Goal: Communication & Community: Share content

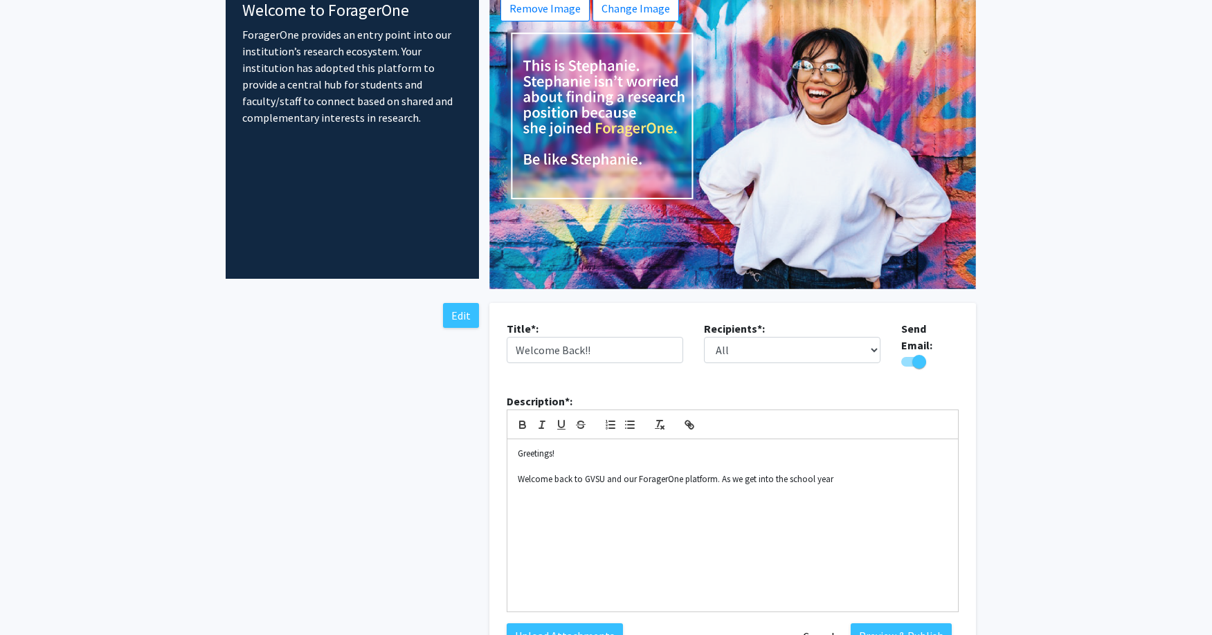
scroll to position [84, 0]
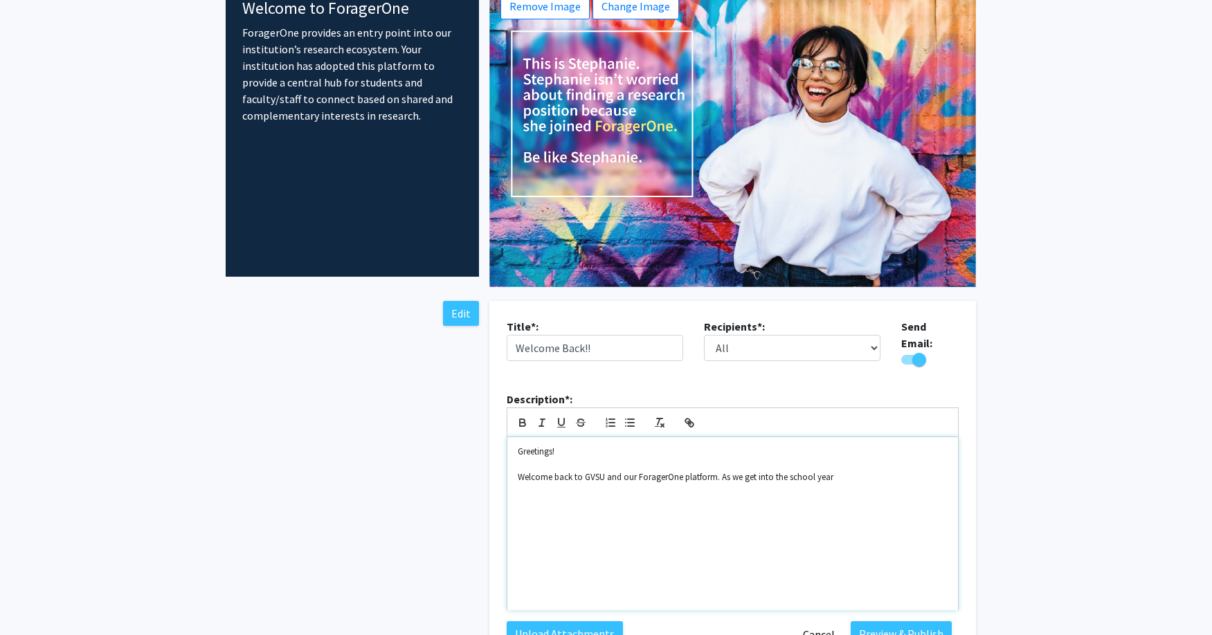
click at [859, 473] on p "Welcome back to GVSU and our ForagerOne platform. As we get into the school year" at bounding box center [733, 477] width 430 height 12
drag, startPoint x: 859, startPoint y: 473, endPoint x: 661, endPoint y: 335, distance: 242.0
click at [547, 475] on p "Welcome back to GVSU and our ForagerOne platform. As we get into the school year" at bounding box center [733, 477] width 430 height 12
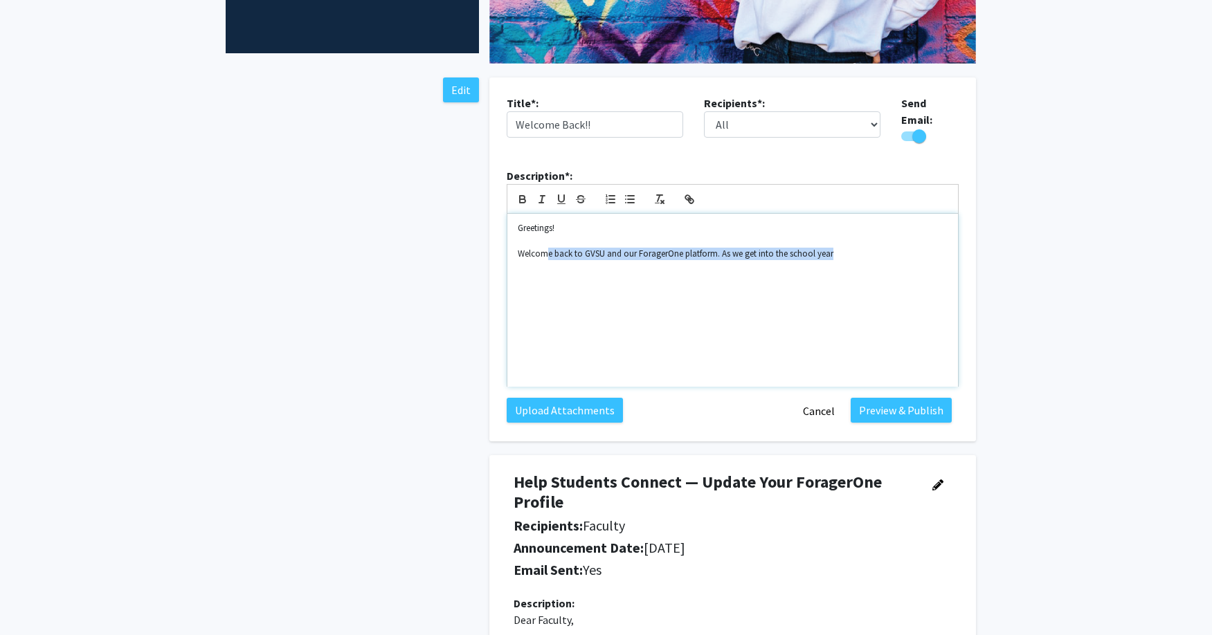
scroll to position [306, 0]
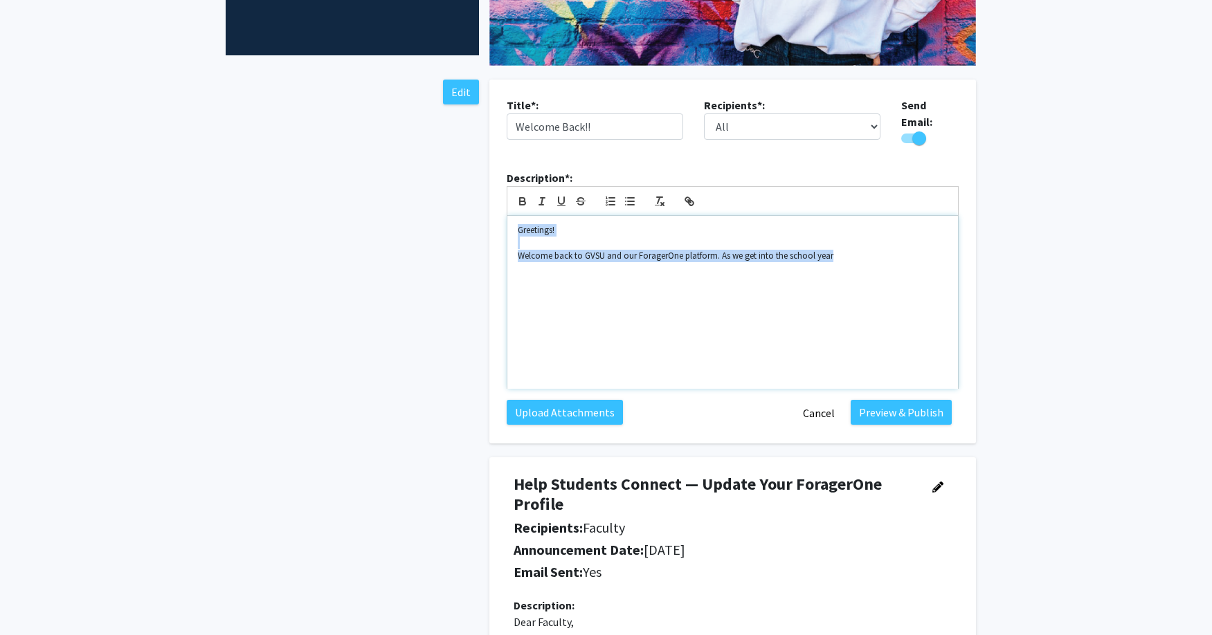
drag, startPoint x: 517, startPoint y: 225, endPoint x: 863, endPoint y: 277, distance: 350.6
click at [863, 277] on div "Greetings! Welcome back to GVSU and our ForagerOne platform. As we get into the…" at bounding box center [732, 302] width 450 height 173
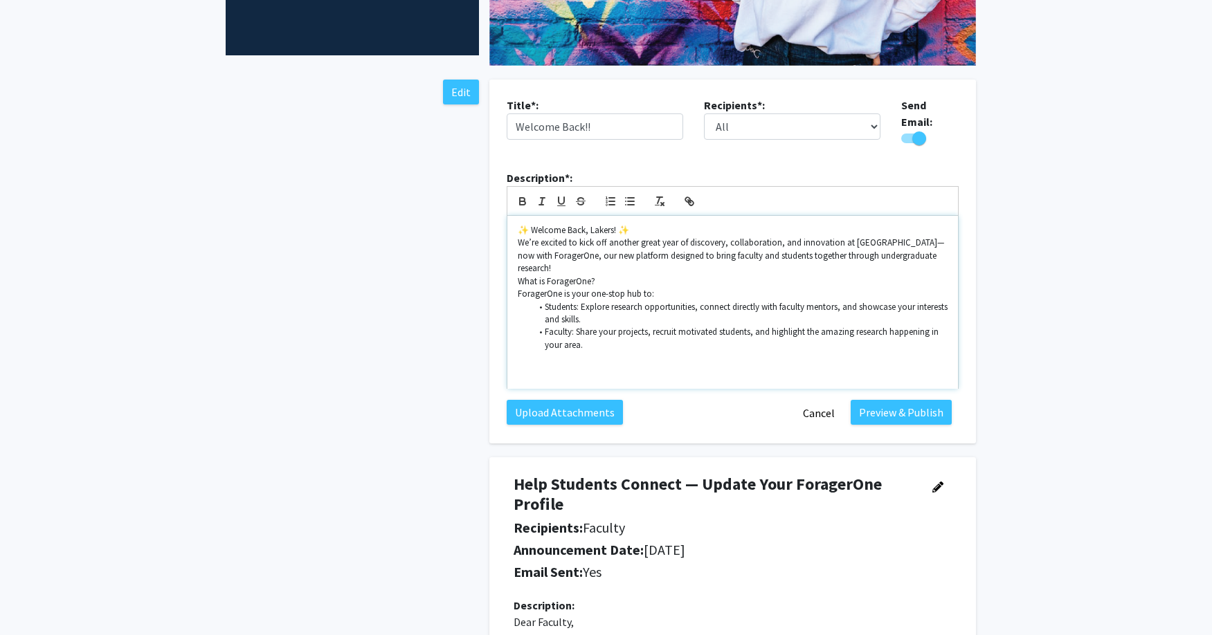
click at [648, 224] on p "✨ Welcome Back, Lakers! ✨" at bounding box center [733, 230] width 430 height 12
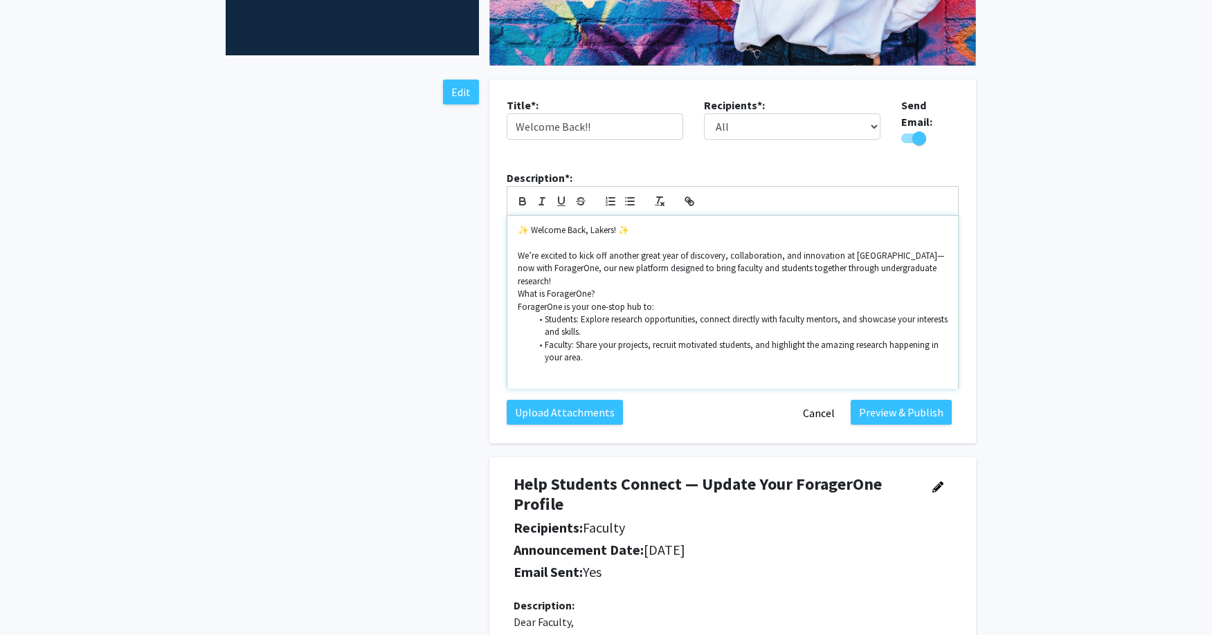
click at [563, 262] on p "We’re excited to kick off another great year of discovery, collaboration, and i…" at bounding box center [733, 269] width 430 height 38
click at [575, 263] on p "We’re excited to kick off another great year of discovery, collaboration, and i…" at bounding box center [733, 269] width 430 height 38
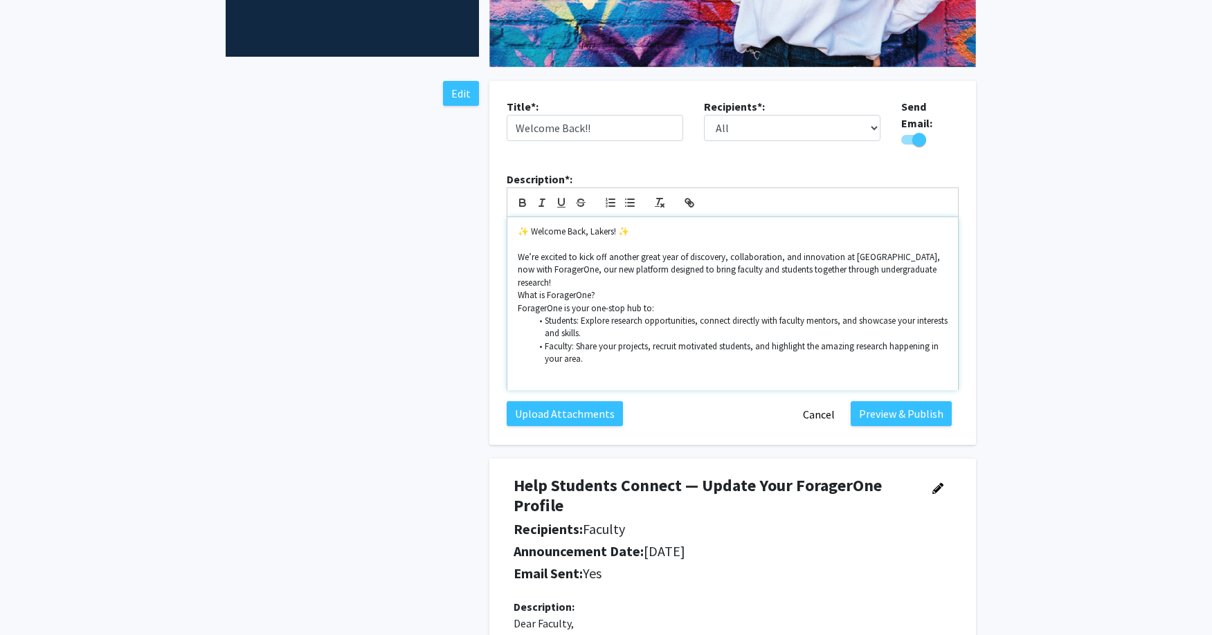
click at [518, 290] on p "What is ForagerOne?" at bounding box center [733, 295] width 430 height 12
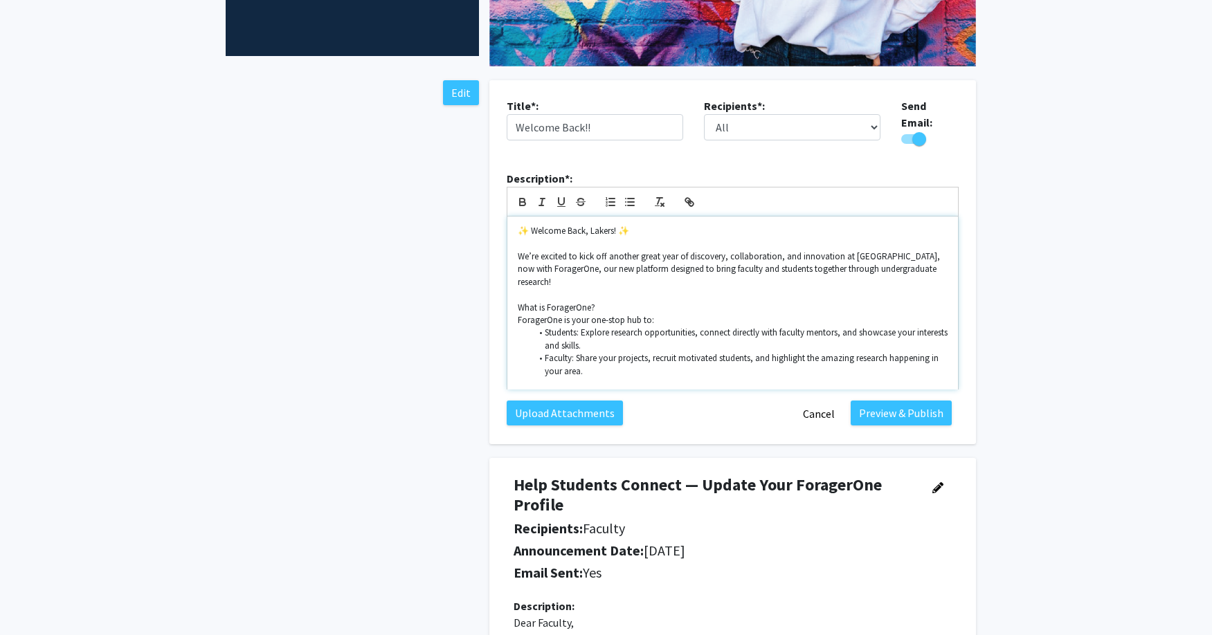
click at [518, 316] on p "ForagerOne is your one-stop hub to:" at bounding box center [733, 320] width 430 height 12
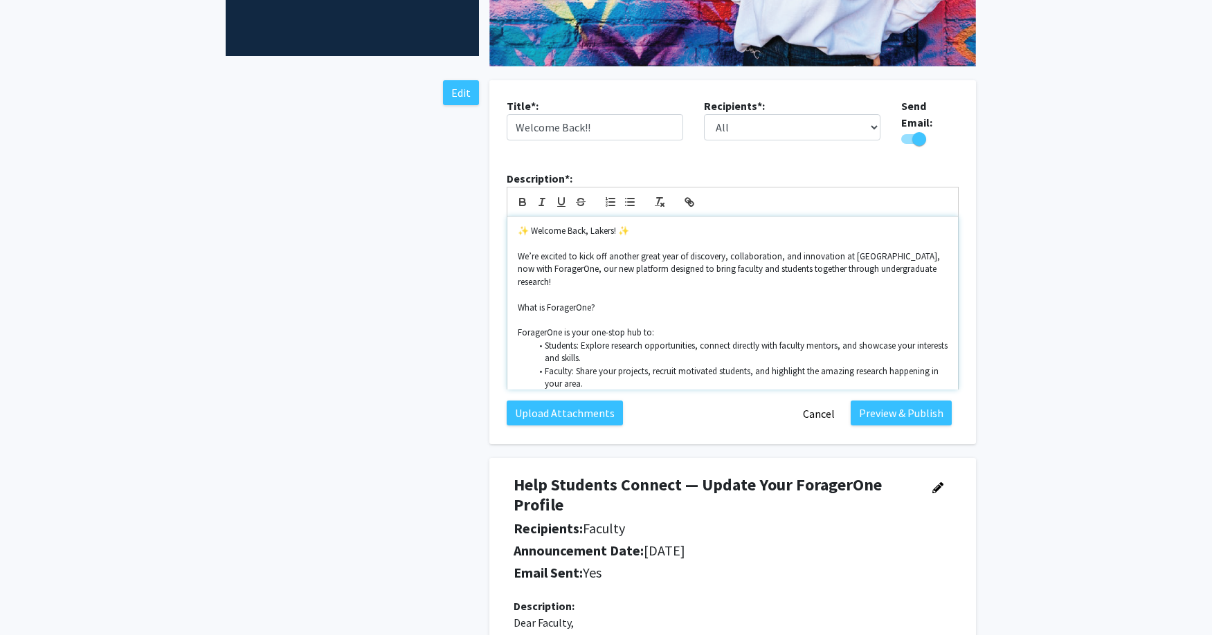
scroll to position [22, 0]
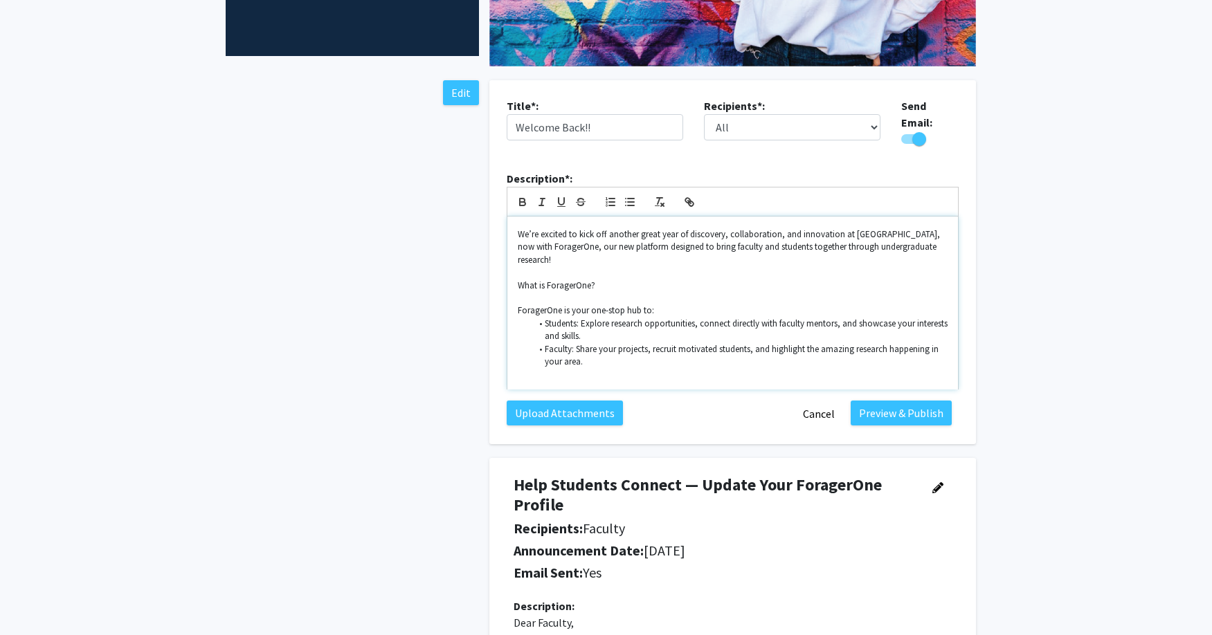
click at [668, 304] on p "ForagerOne is your one-stop hub to:" at bounding box center [733, 310] width 430 height 12
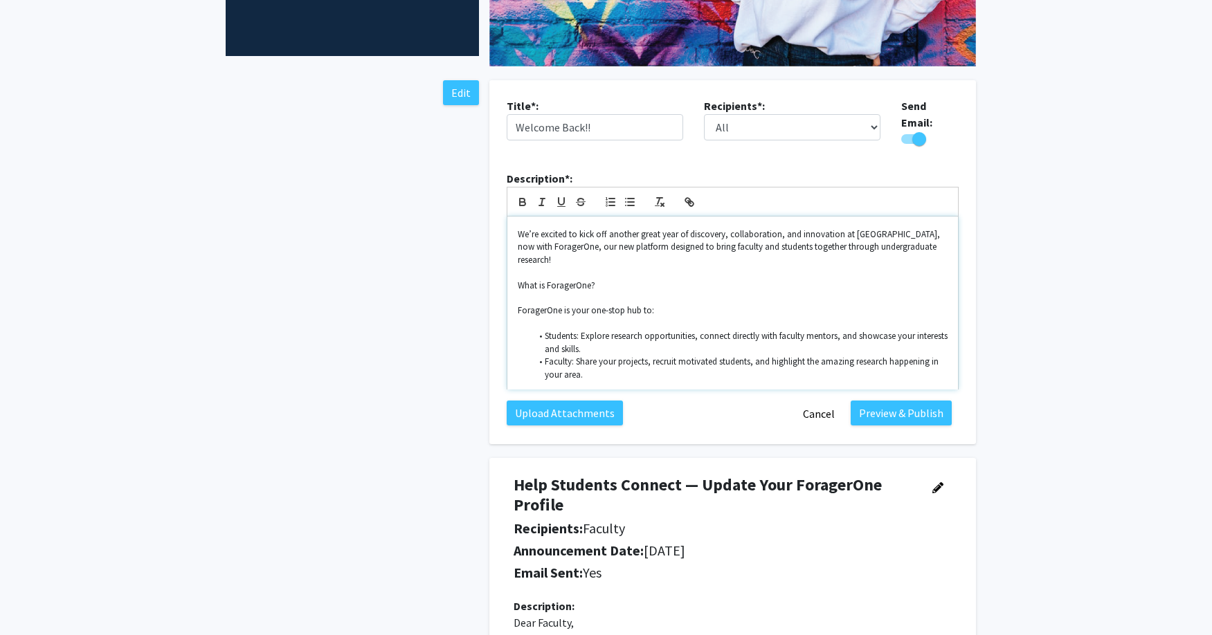
scroll to position [24, 0]
click at [641, 345] on li "Students: Explore research opportunities, connect directly with faculty mentors…" at bounding box center [739, 342] width 417 height 26
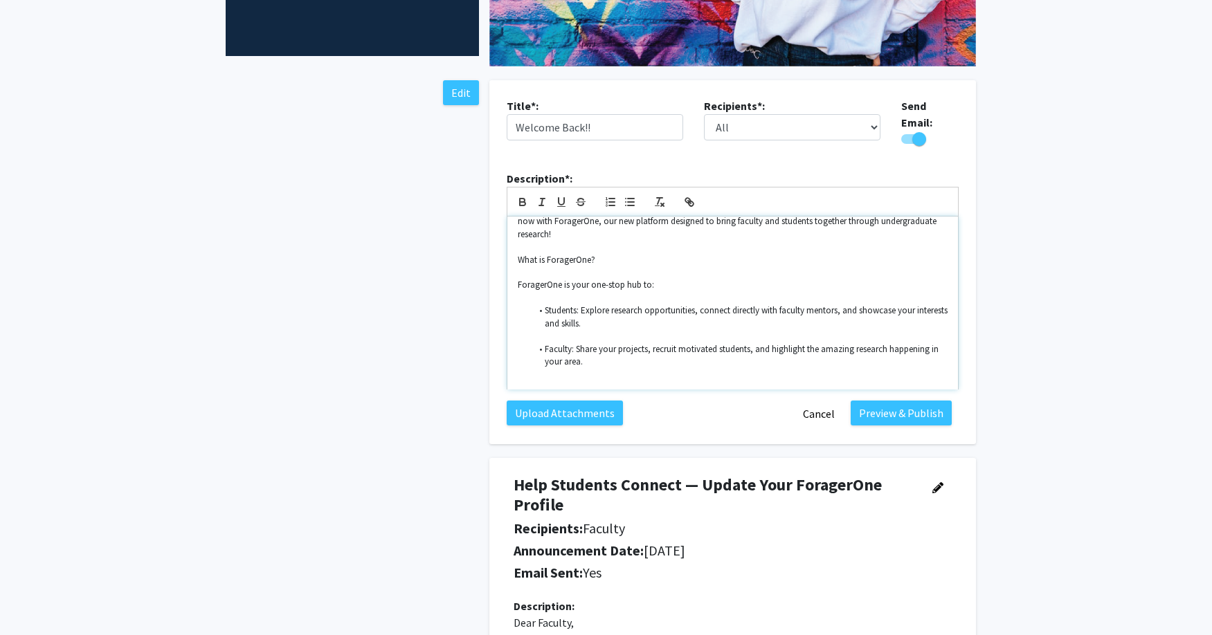
click at [618, 352] on li "Faculty: Share your projects, recruit motivated students, and highlight the ama…" at bounding box center [739, 356] width 417 height 26
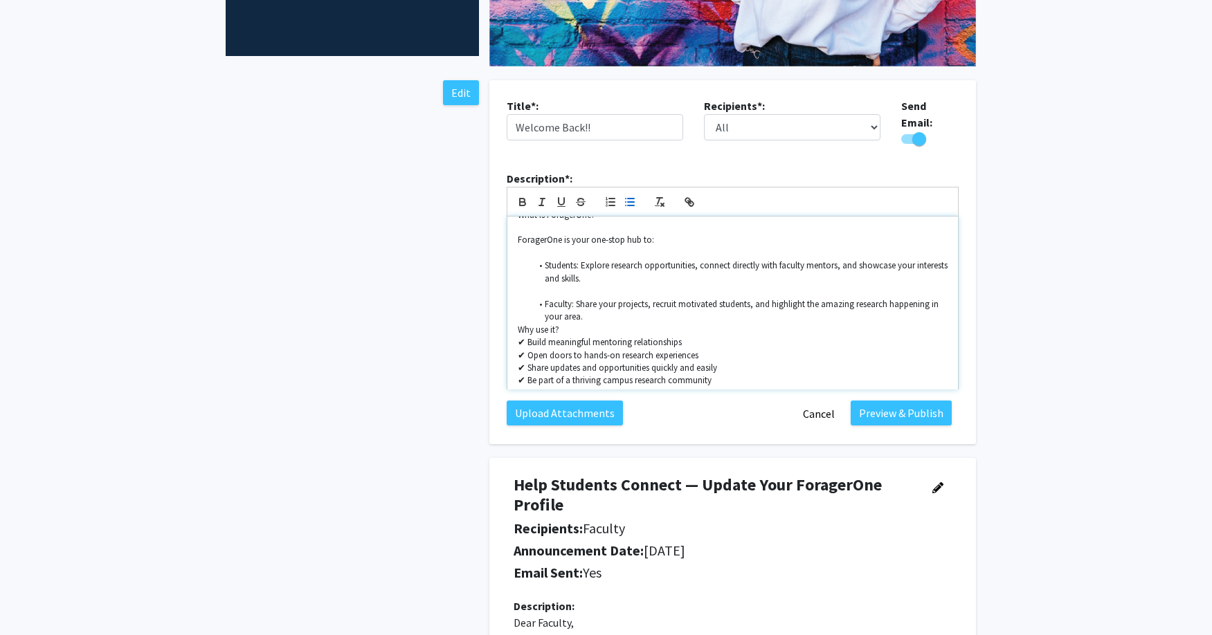
scroll to position [156, 0]
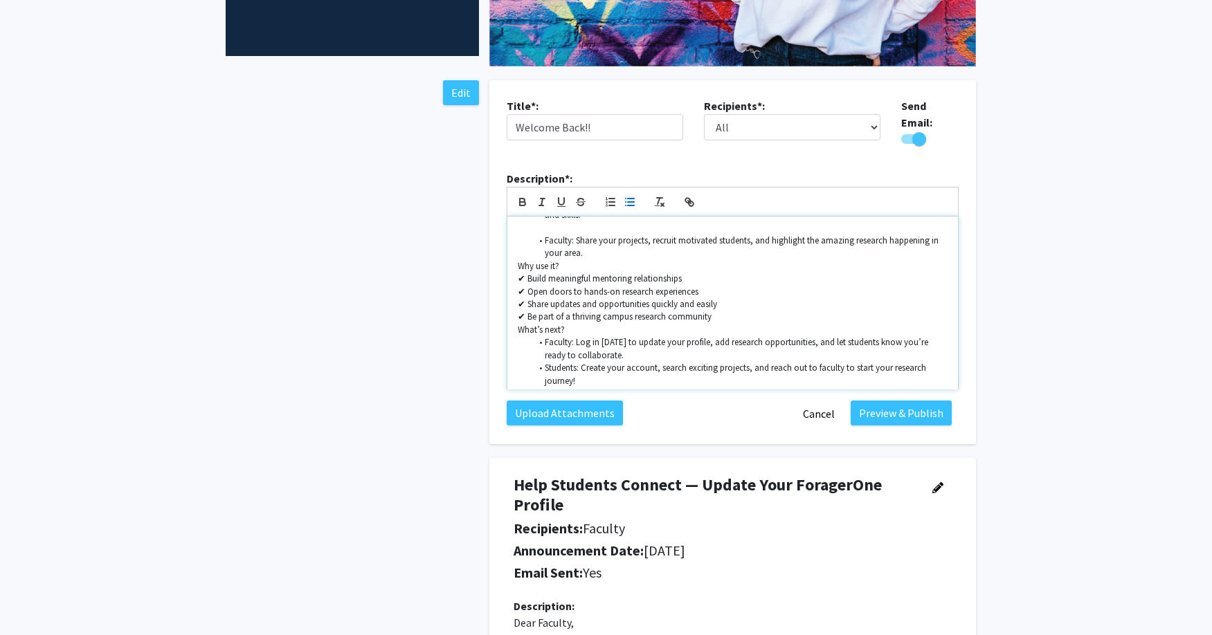
click at [514, 259] on div "✨ Welcome Back, Lakers! ✨ We’re excited to kick off another great year of disco…" at bounding box center [732, 303] width 450 height 173
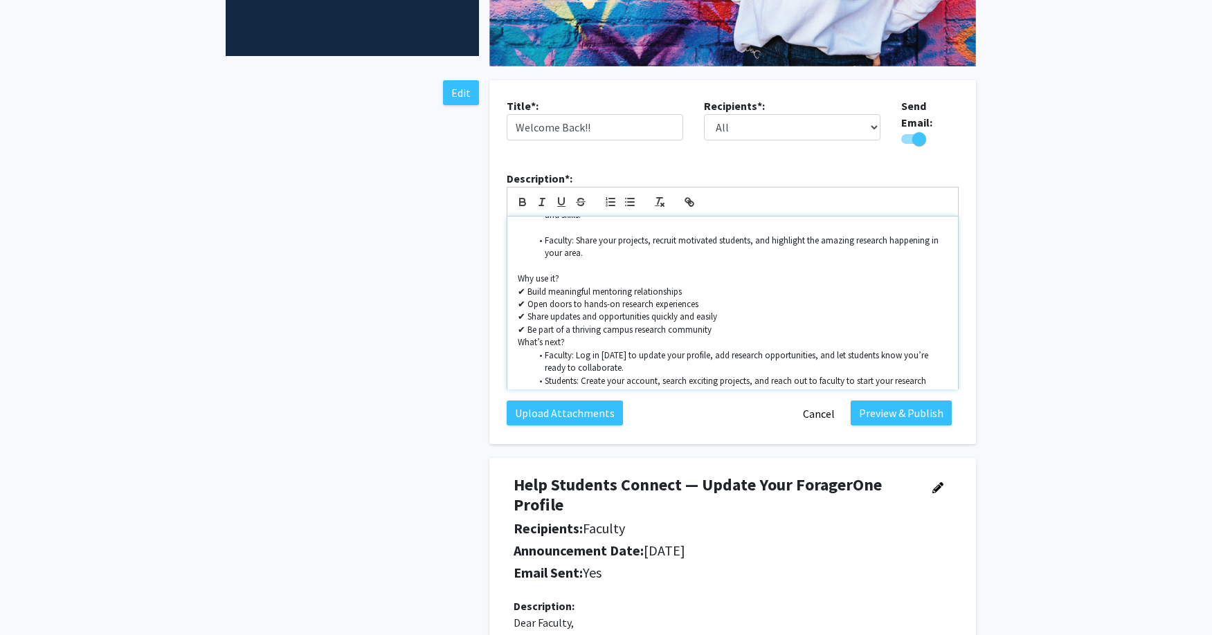
scroll to position [195, 0]
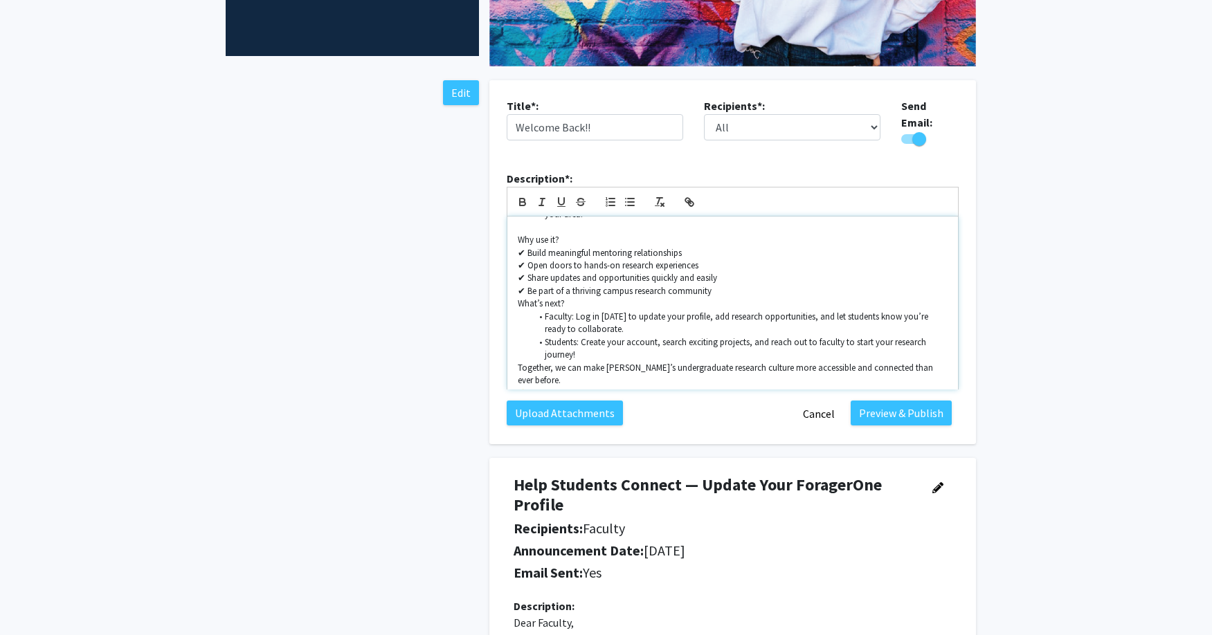
click at [518, 298] on p "What’s next?" at bounding box center [733, 304] width 430 height 12
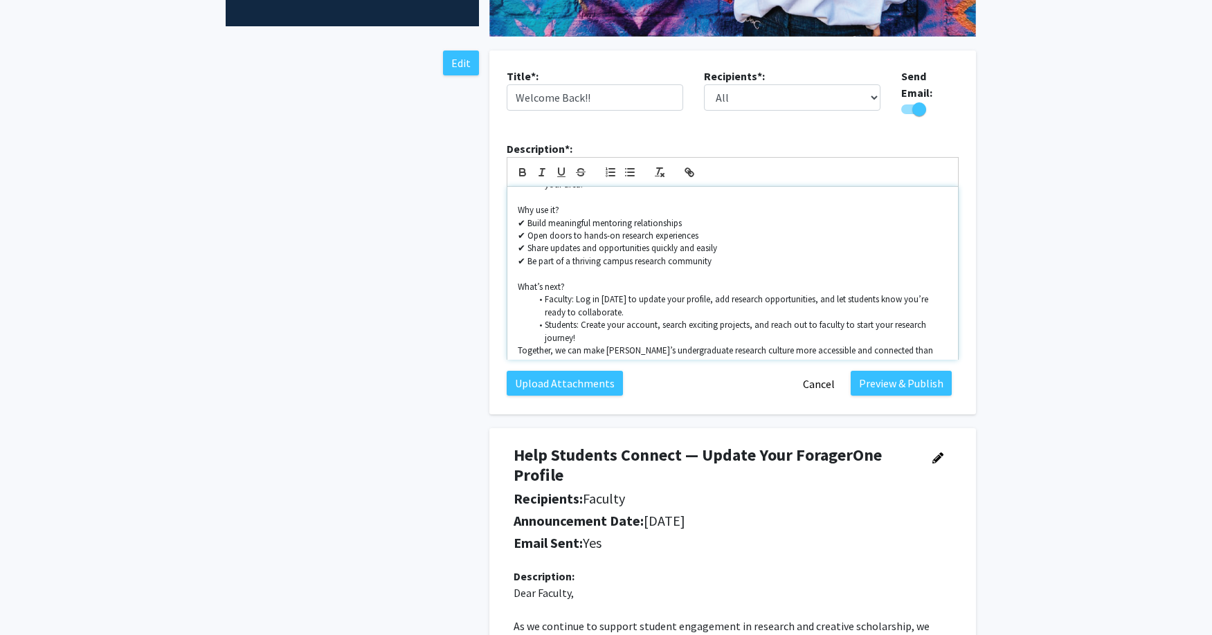
scroll to position [372, 0]
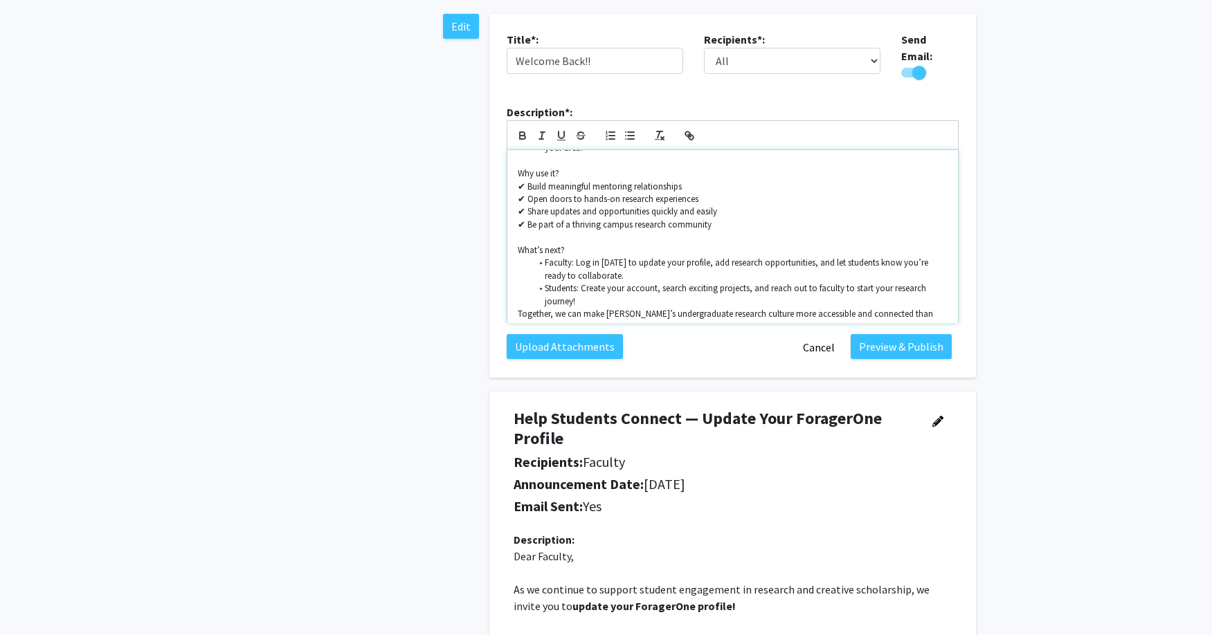
click at [515, 306] on div "✨ Welcome Back, Lakers! ✨ We’re excited to kick off another great year of disco…" at bounding box center [732, 236] width 450 height 173
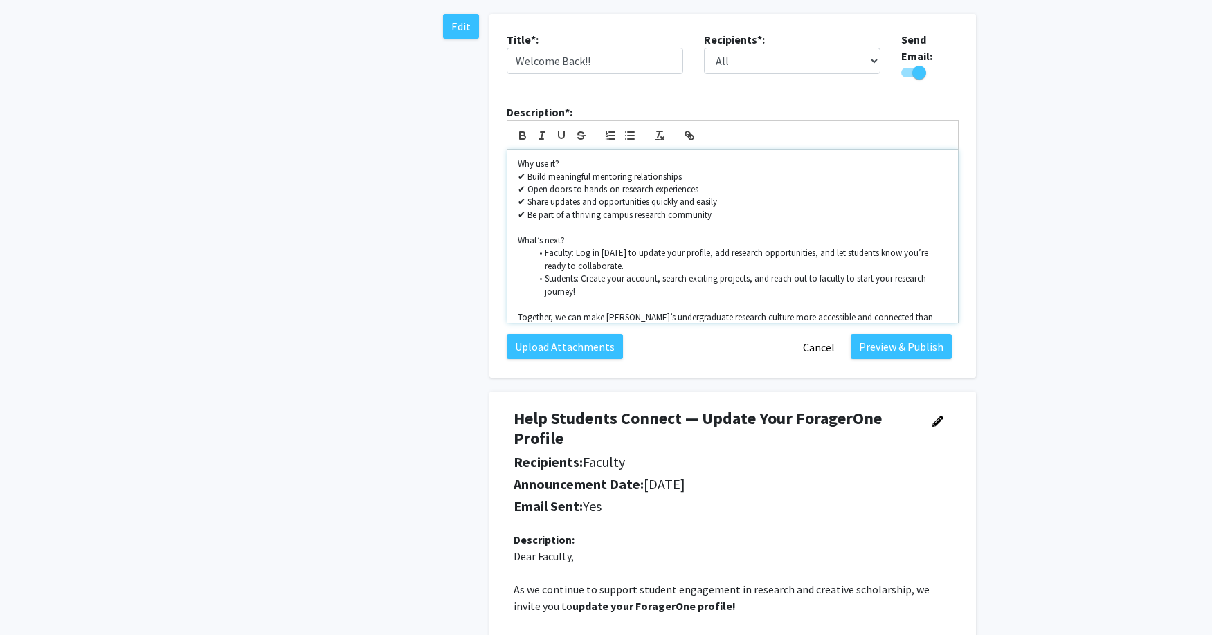
scroll to position [265, 0]
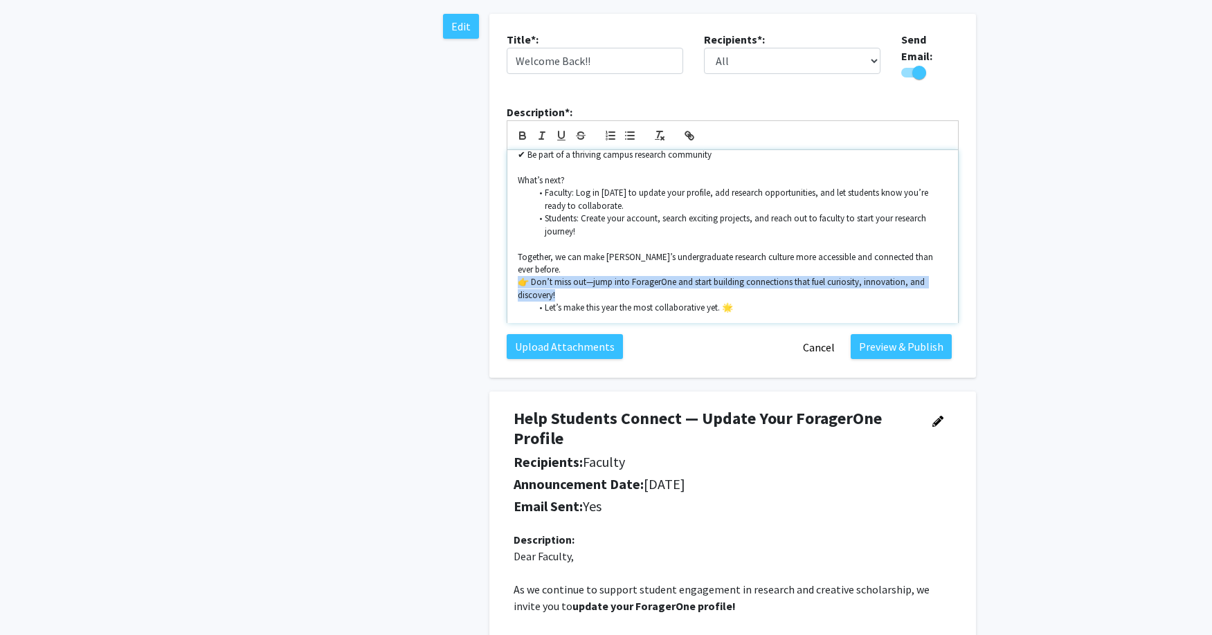
drag, startPoint x: 515, startPoint y: 262, endPoint x: 558, endPoint y: 274, distance: 44.5
click at [560, 273] on div "✨ Welcome Back, Lakers! ✨ We’re excited to kick off another great year of disco…" at bounding box center [732, 236] width 450 height 173
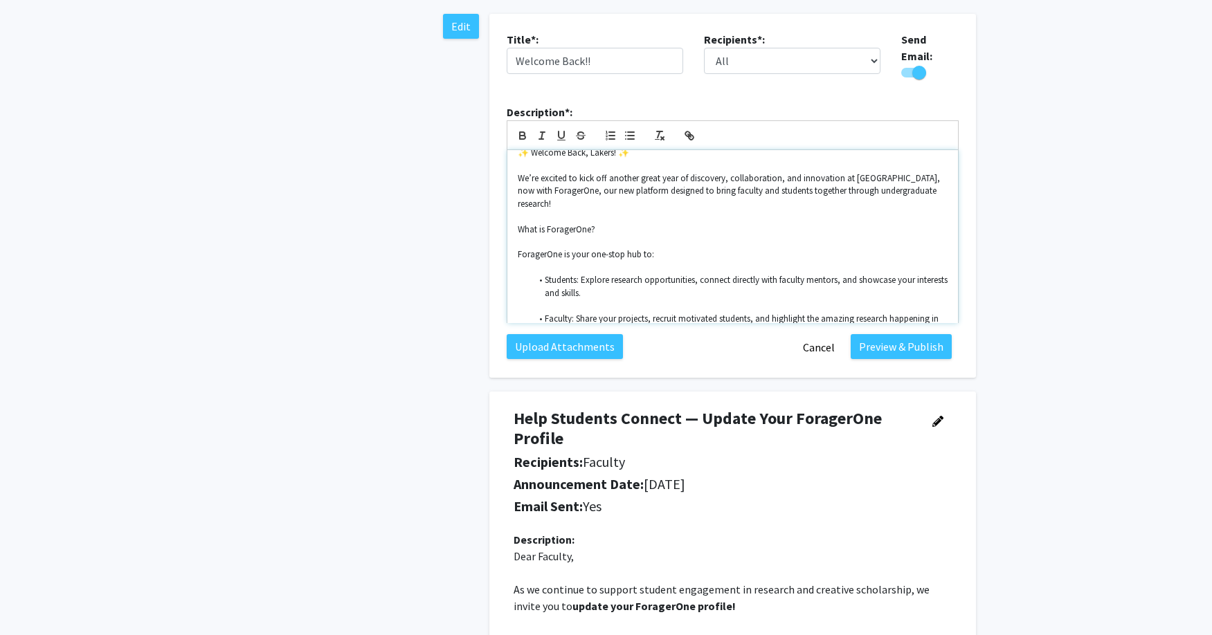
scroll to position [0, 0]
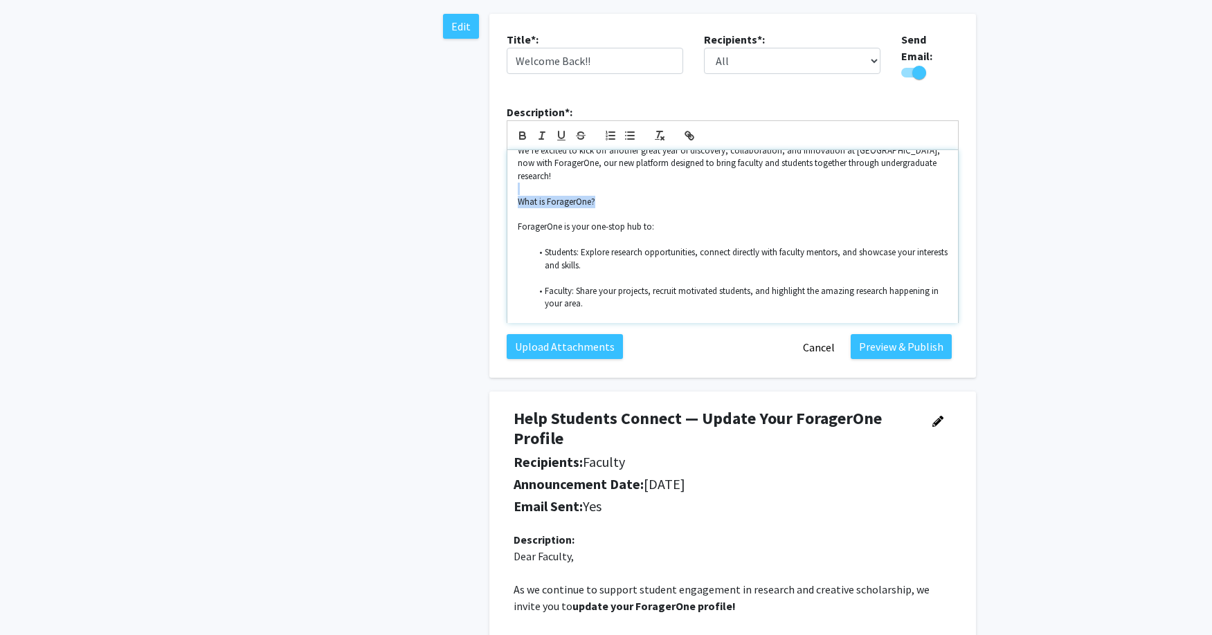
drag, startPoint x: 596, startPoint y: 189, endPoint x: 493, endPoint y: 190, distance: 103.1
click at [493, 190] on fg-card "Title*: Welcome Back!! Recipients*: All Faculty Students Send Email: Descriptio…" at bounding box center [732, 196] width 486 height 364
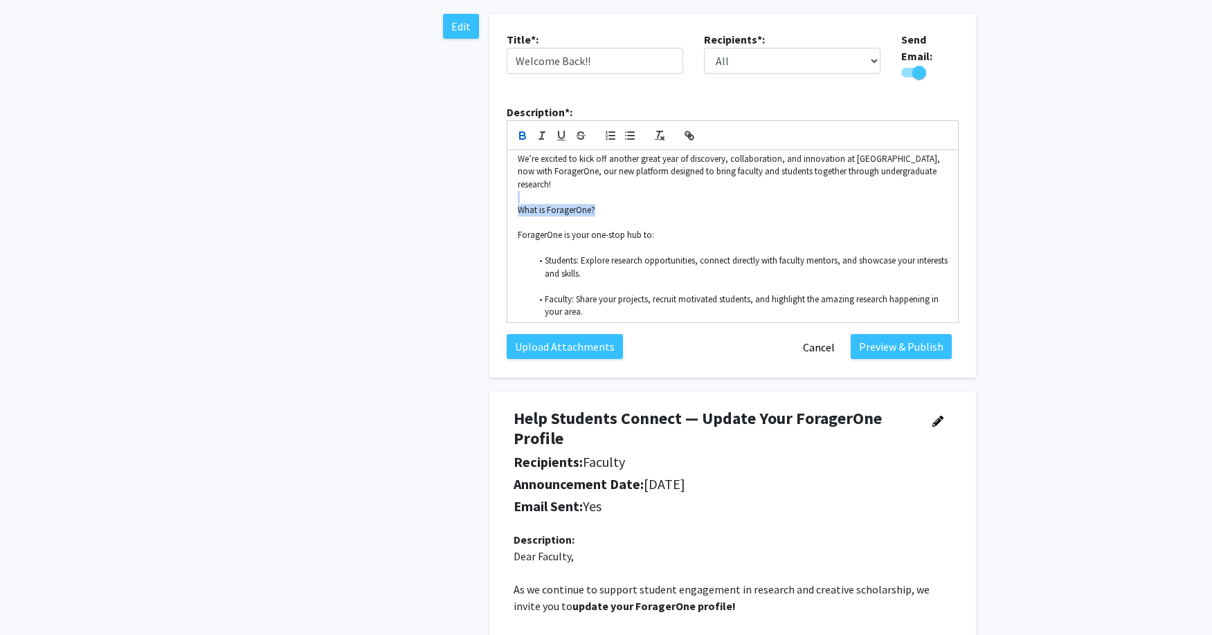
click at [527, 129] on icon "button" at bounding box center [522, 135] width 12 height 12
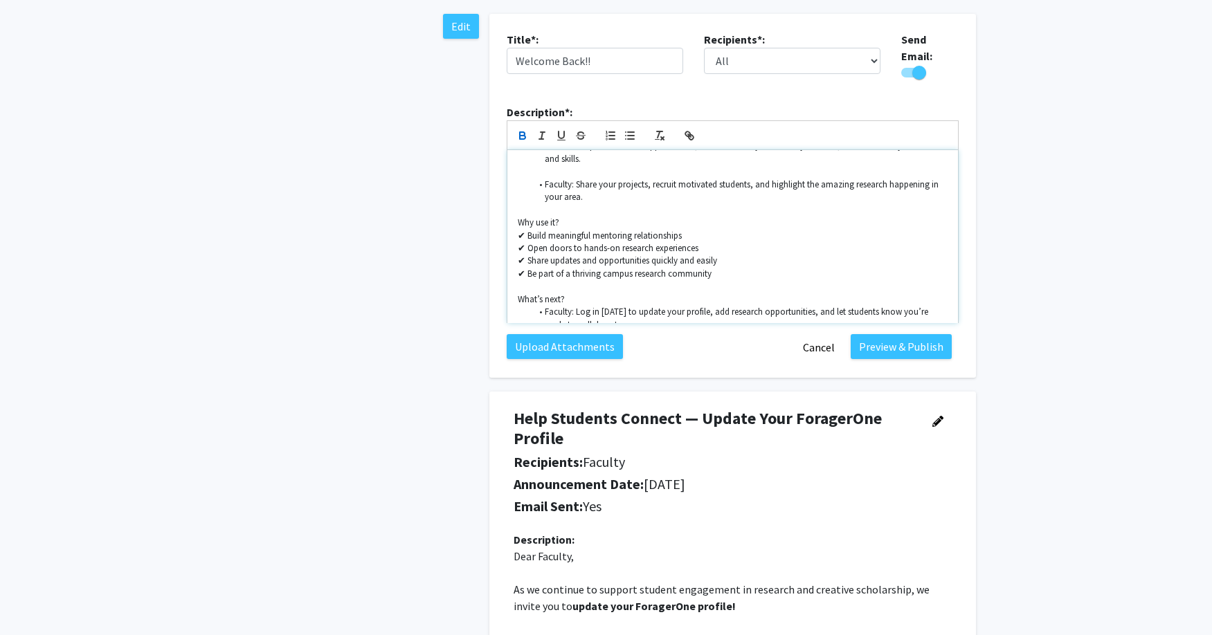
scroll to position [154, 0]
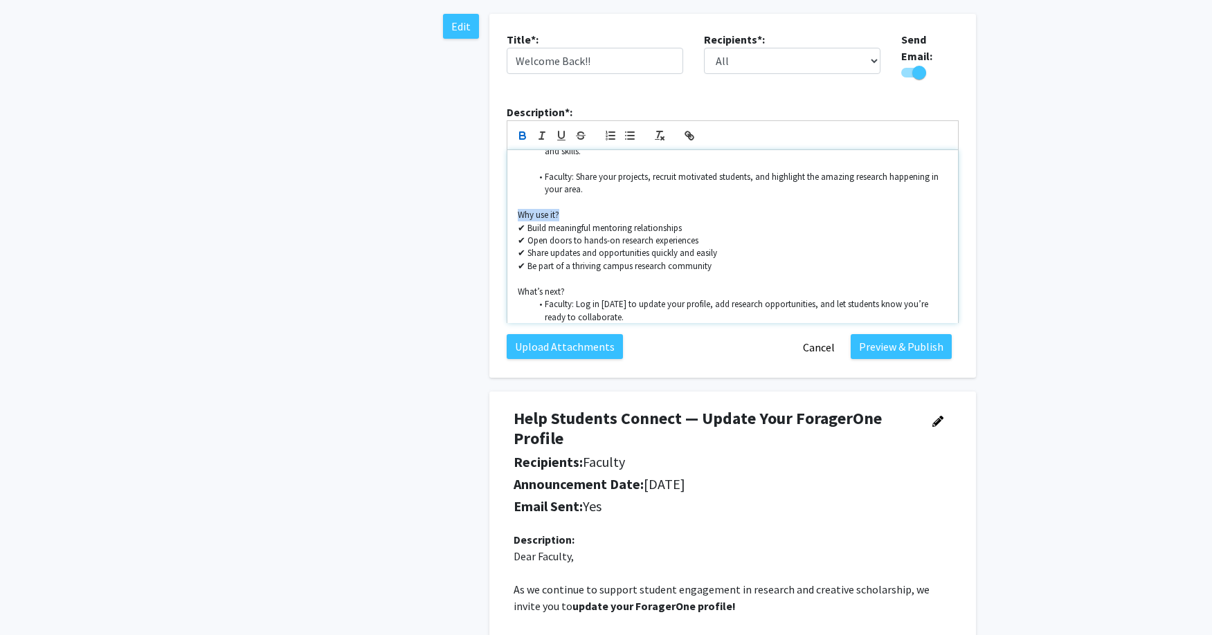
drag, startPoint x: 569, startPoint y: 208, endPoint x: 520, endPoint y: 195, distance: 50.0
click at [513, 201] on div "✨ Welcome Back, Lakers! ✨ We’re excited to kick off another great year of disco…" at bounding box center [732, 236] width 450 height 173
click at [522, 132] on icon "button" at bounding box center [522, 133] width 5 height 3
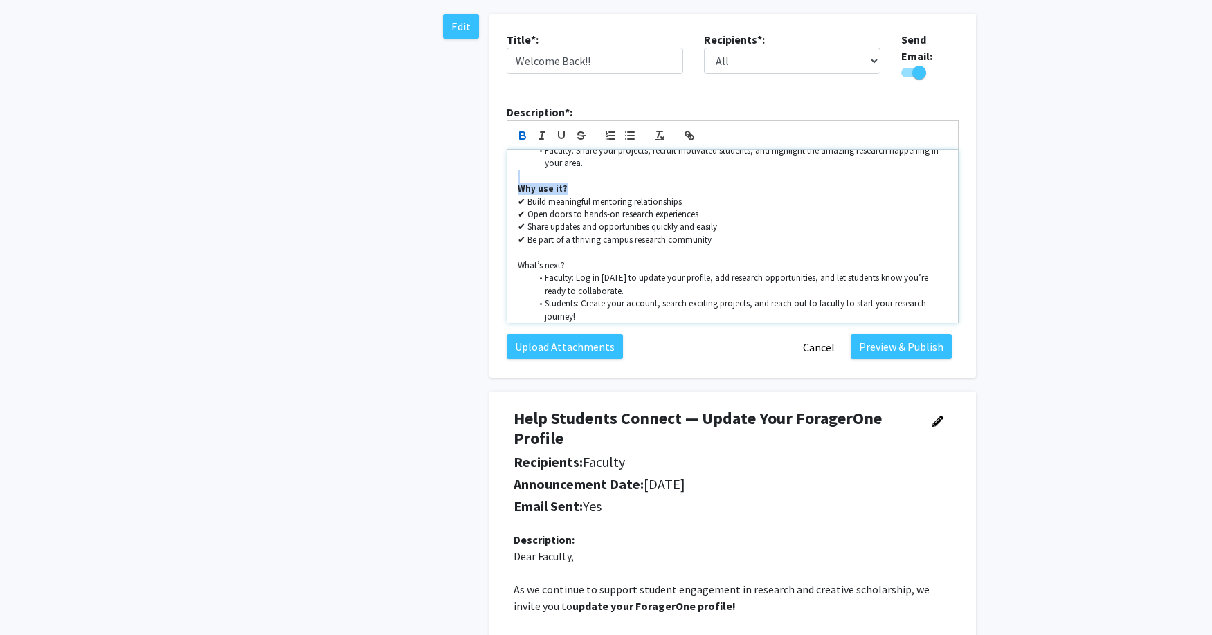
scroll to position [221, 0]
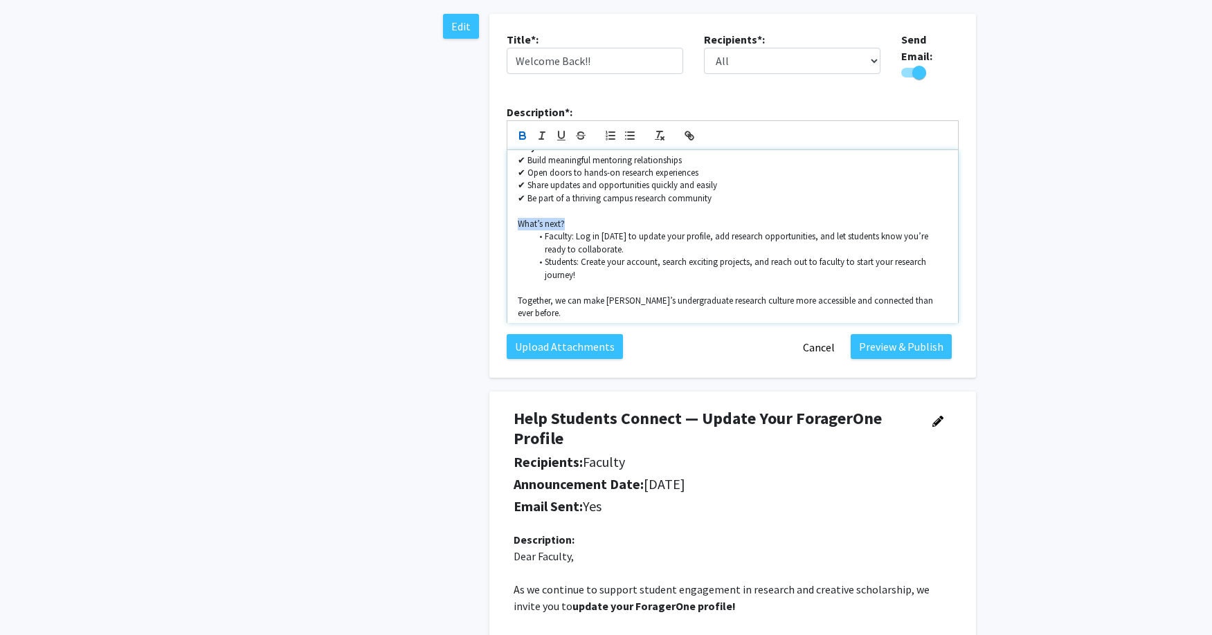
drag, startPoint x: 569, startPoint y: 214, endPoint x: 526, endPoint y: 184, distance: 53.2
click at [507, 214] on div "✨ Welcome Back, Lakers! ✨ We’re excited to kick off another great year of disco…" at bounding box center [732, 236] width 450 height 173
click at [528, 129] on icon "button" at bounding box center [522, 135] width 12 height 12
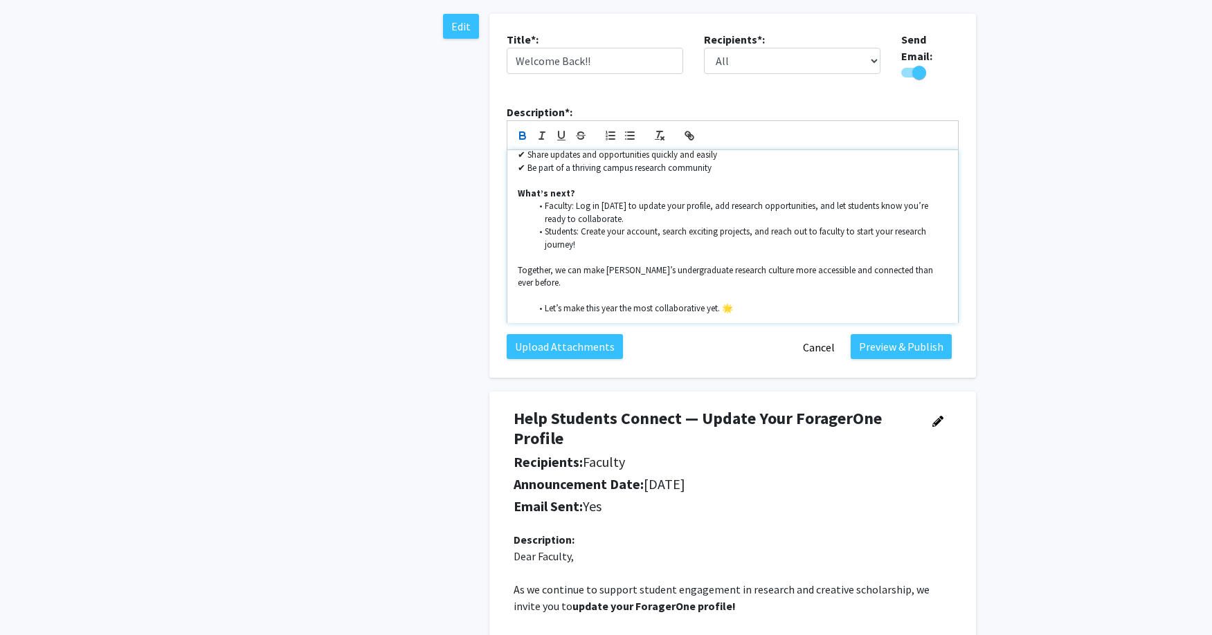
scroll to position [394, 0]
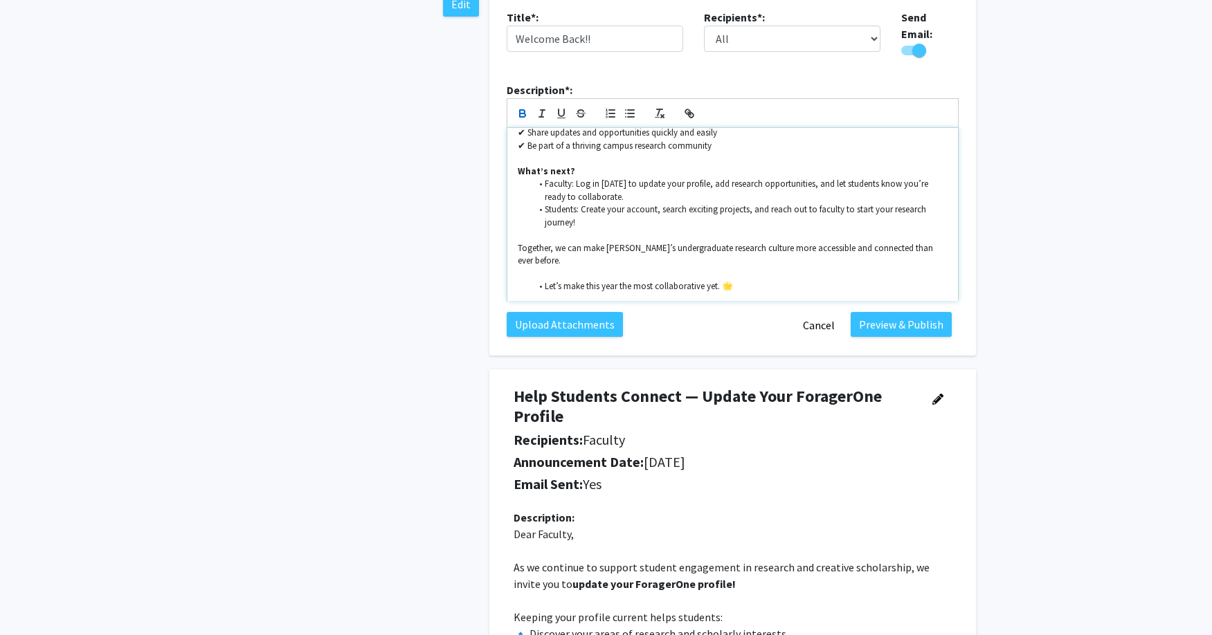
click at [542, 280] on li "Let’s make this year the most collaborative yet. 🌟" at bounding box center [739, 286] width 417 height 12
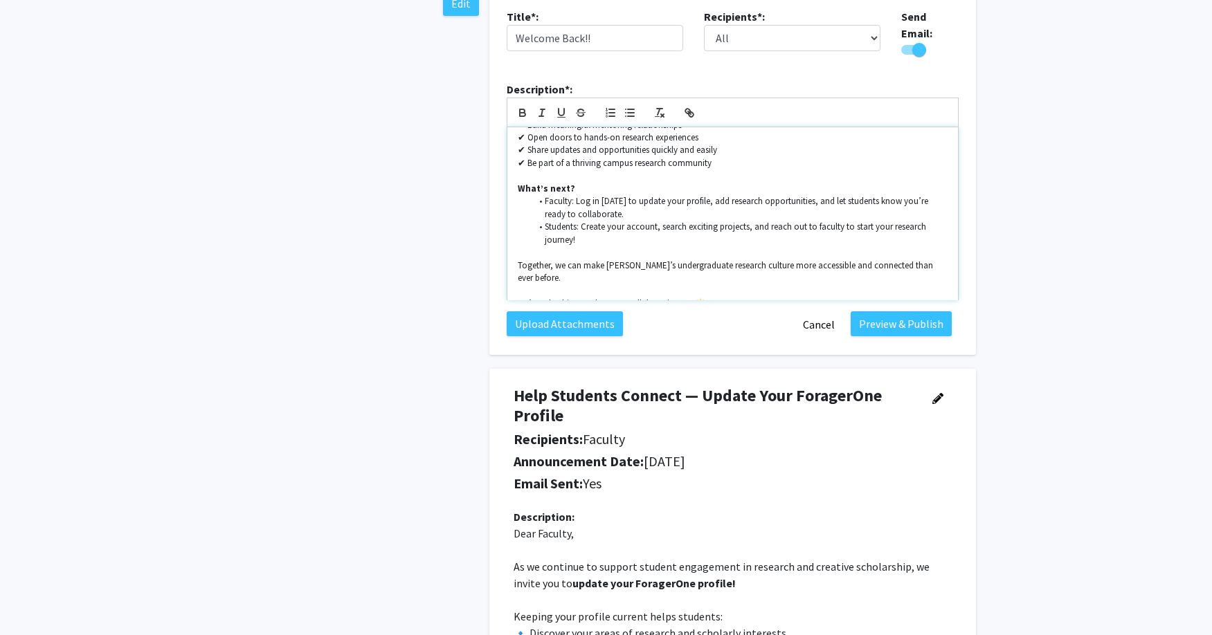
scroll to position [231, 0]
click at [613, 212] on li "Faculty: Log in [DATE] to update your profile, add research opportunities, and …" at bounding box center [739, 211] width 417 height 26
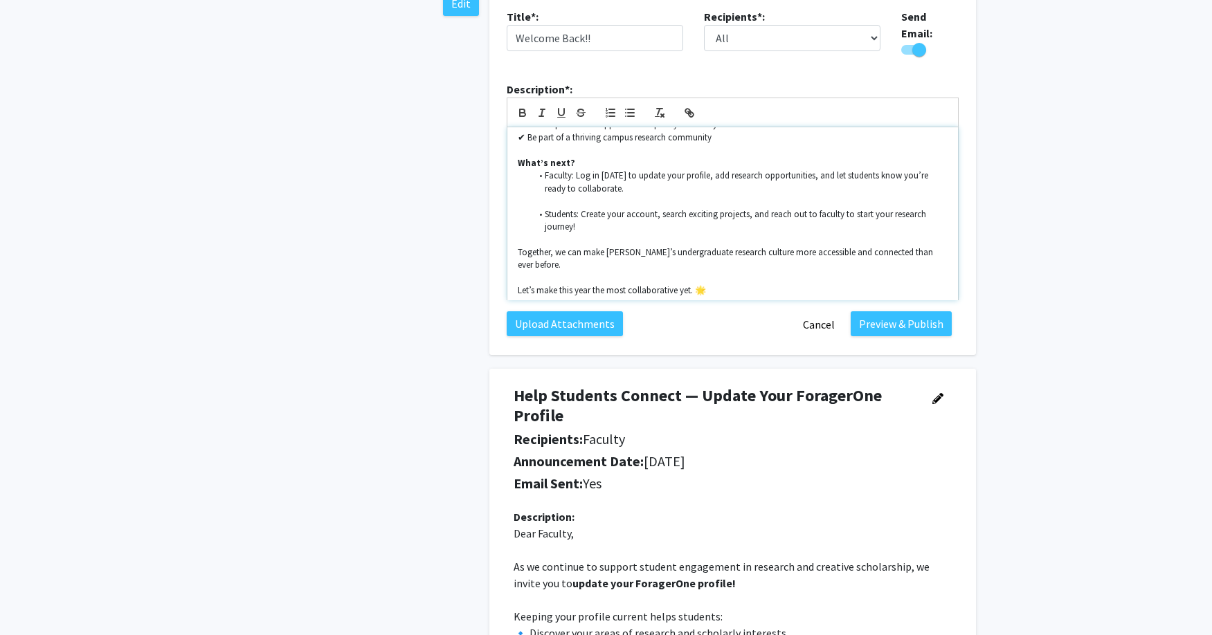
scroll to position [265, 0]
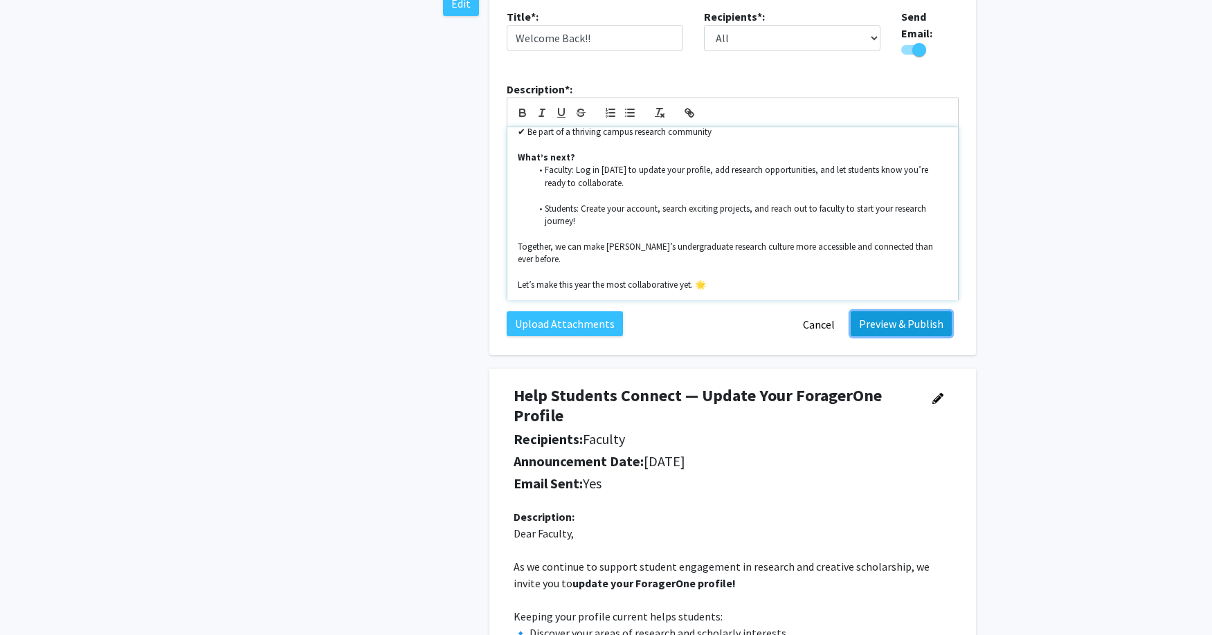
click at [914, 322] on button "Preview & Publish" at bounding box center [900, 323] width 101 height 25
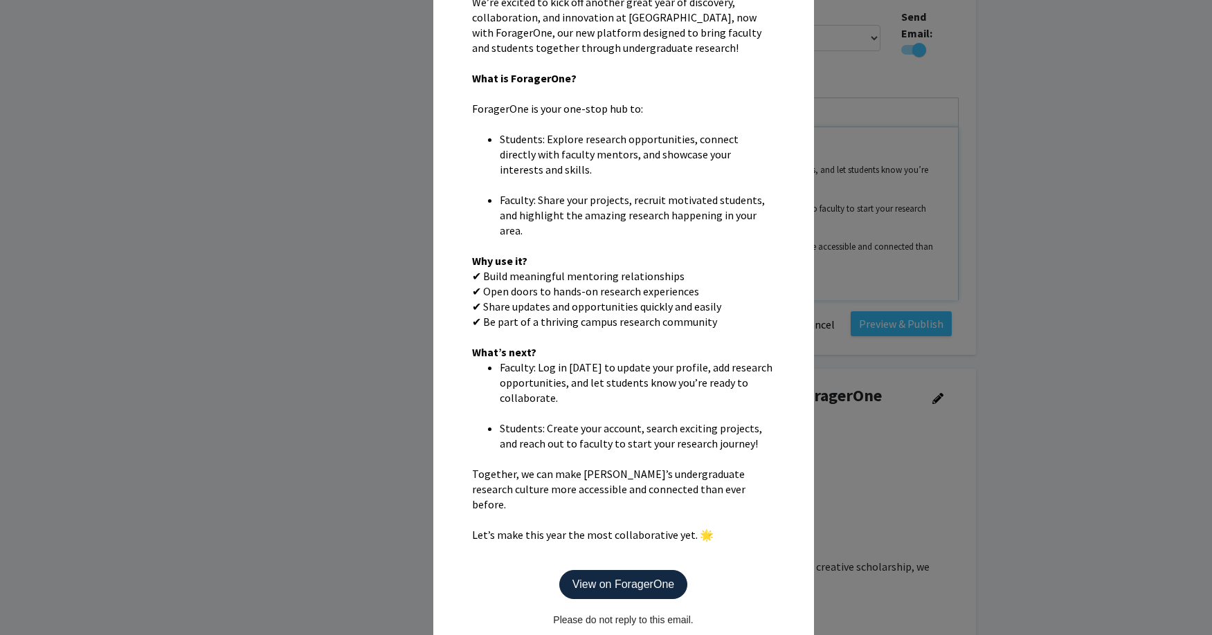
scroll to position [354, 0]
click at [855, 270] on modal-container "Preview of Welcome Back!! × Announcement from Grand Valley State University The…" at bounding box center [606, 317] width 1212 height 635
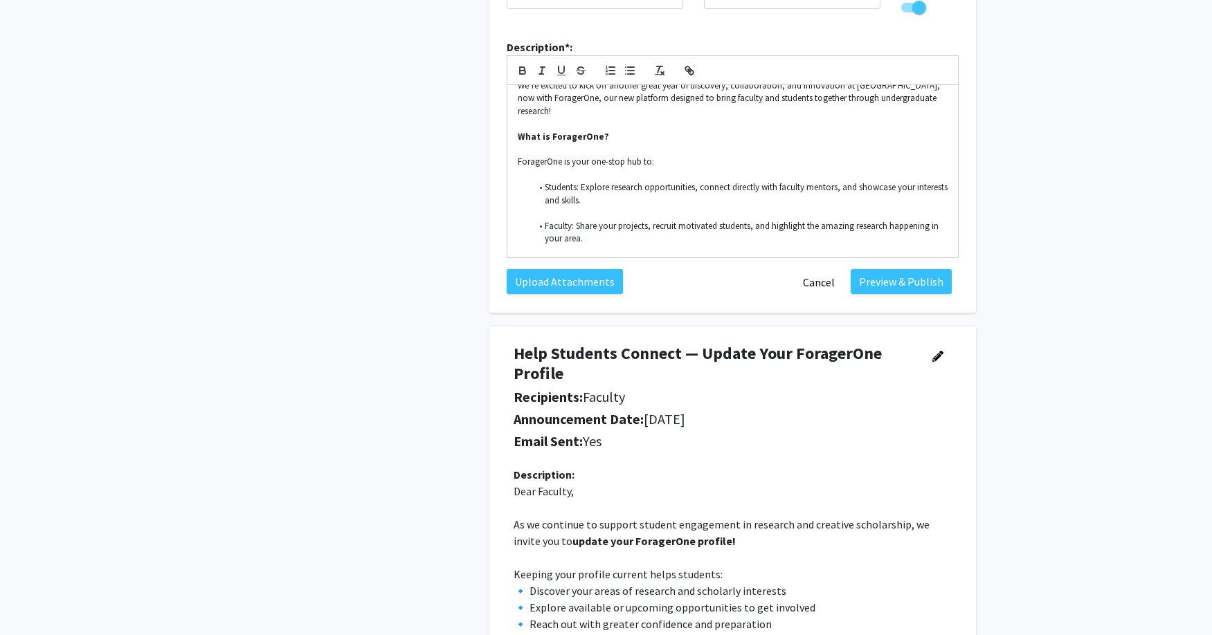
scroll to position [426, 0]
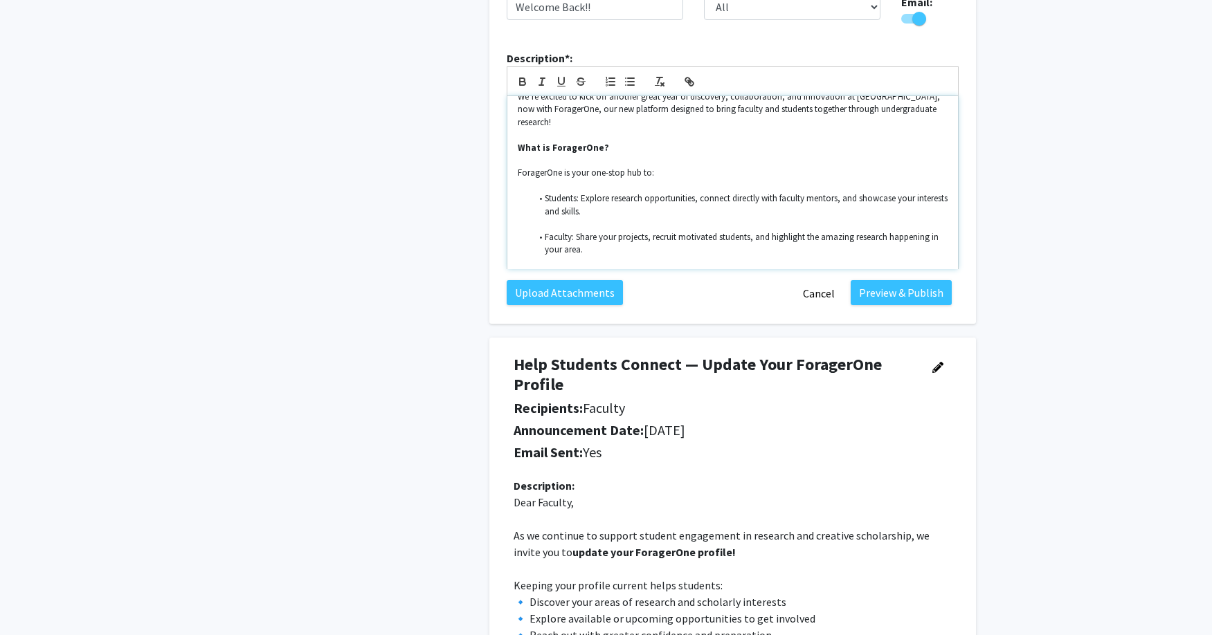
click at [518, 180] on p at bounding box center [733, 186] width 430 height 12
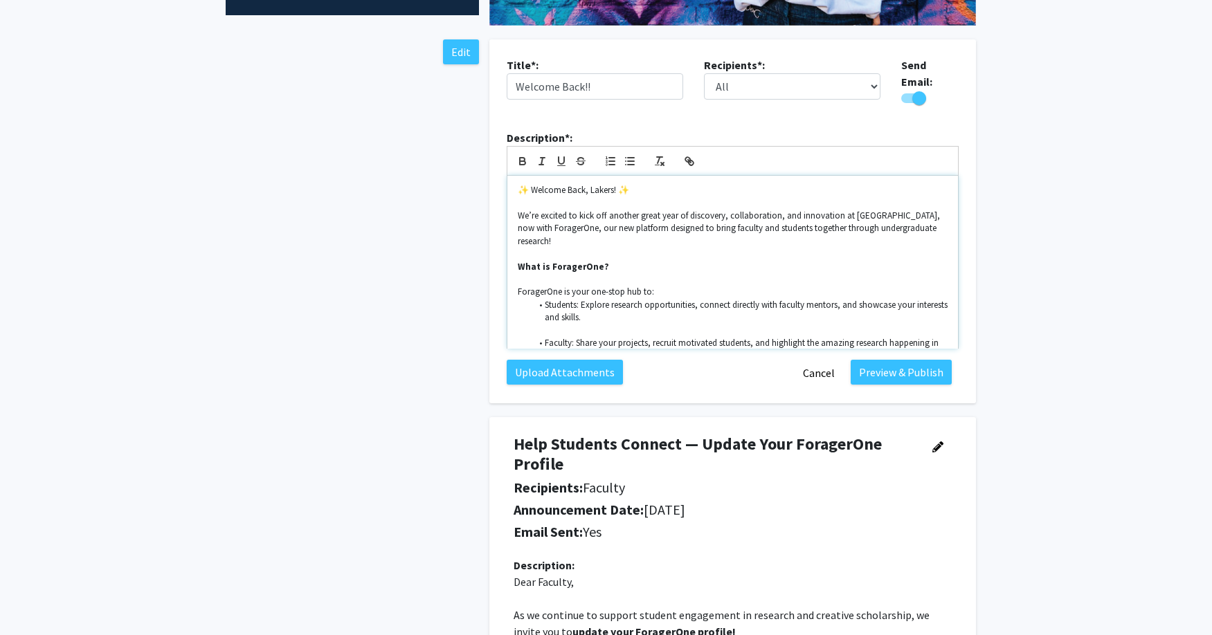
scroll to position [365, 0]
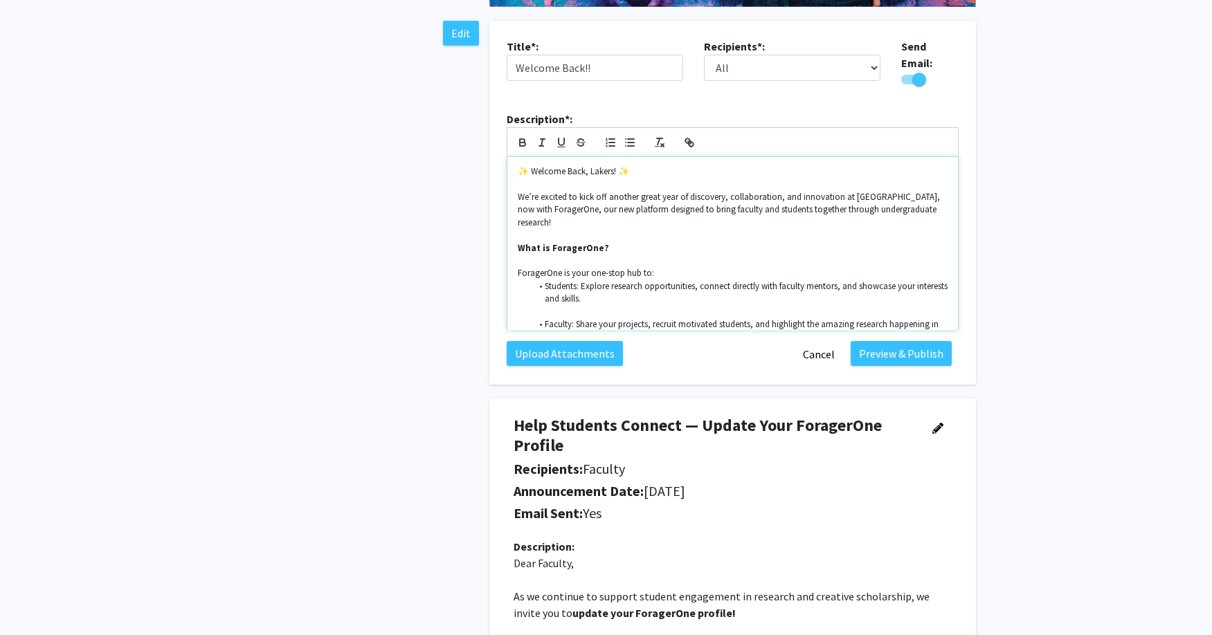
click at [515, 251] on div "✨ Welcome Back, Lakers! ✨ We’re excited to kick off another great year of disco…" at bounding box center [732, 243] width 450 height 173
click at [908, 349] on button "Preview & Publish" at bounding box center [900, 353] width 101 height 25
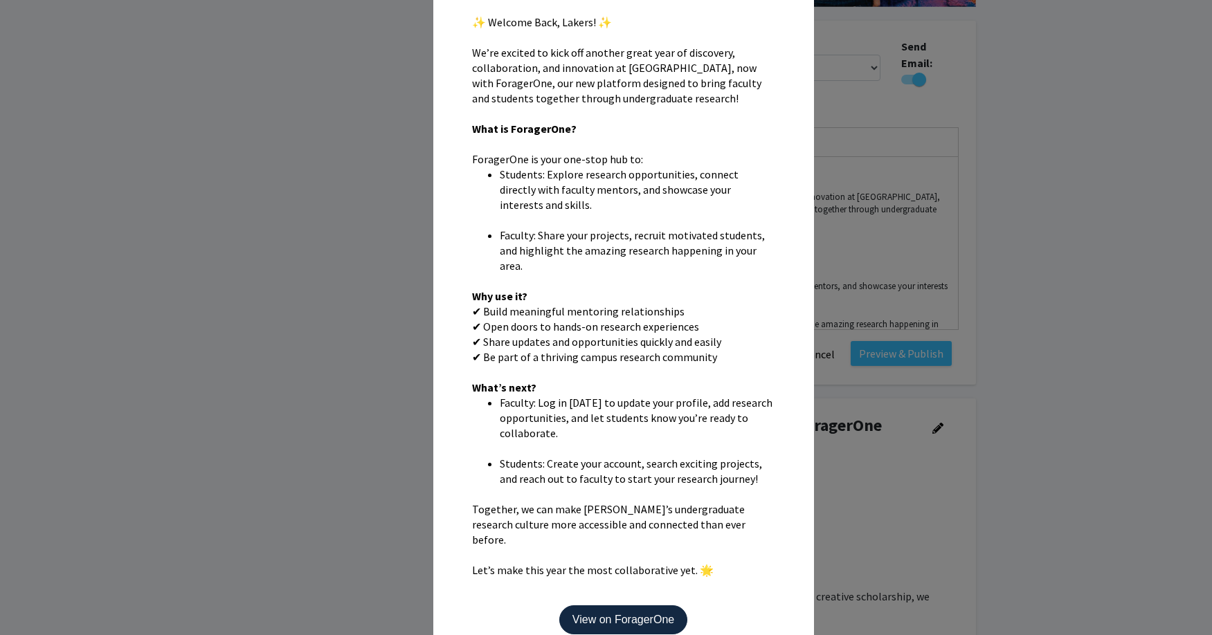
scroll to position [304, 0]
click at [662, 604] on p "View on ForagerOne" at bounding box center [623, 618] width 128 height 29
click at [652, 607] on p "View on ForagerOne" at bounding box center [623, 618] width 128 height 29
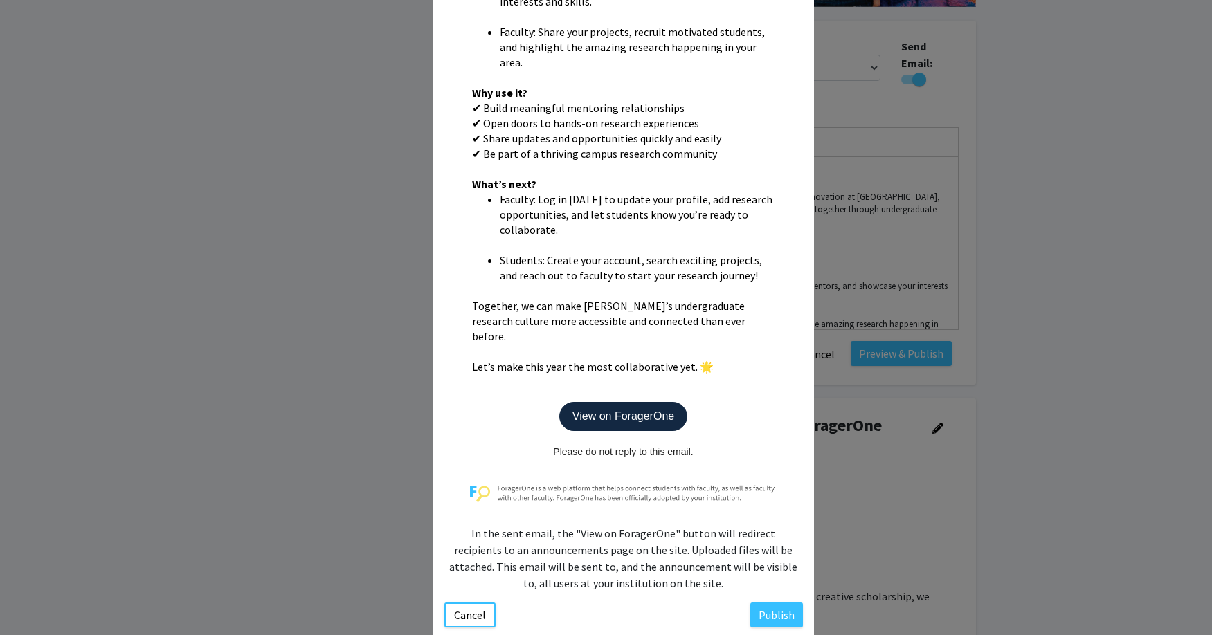
scroll to position [511, 0]
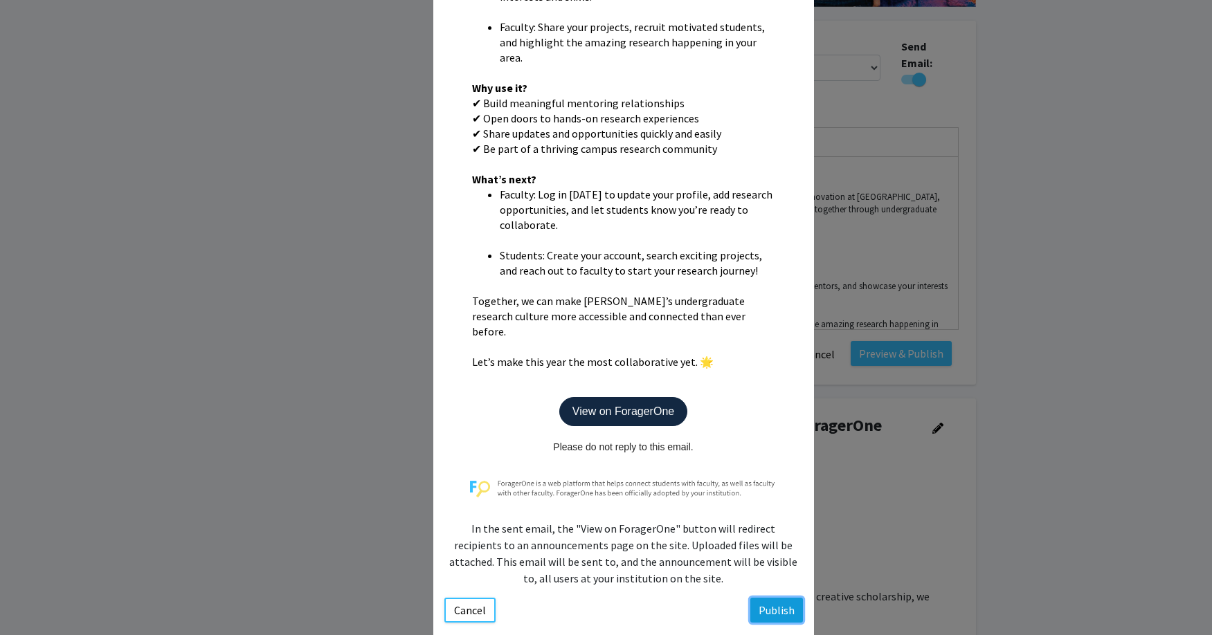
click at [772, 601] on button "Publish" at bounding box center [776, 610] width 53 height 25
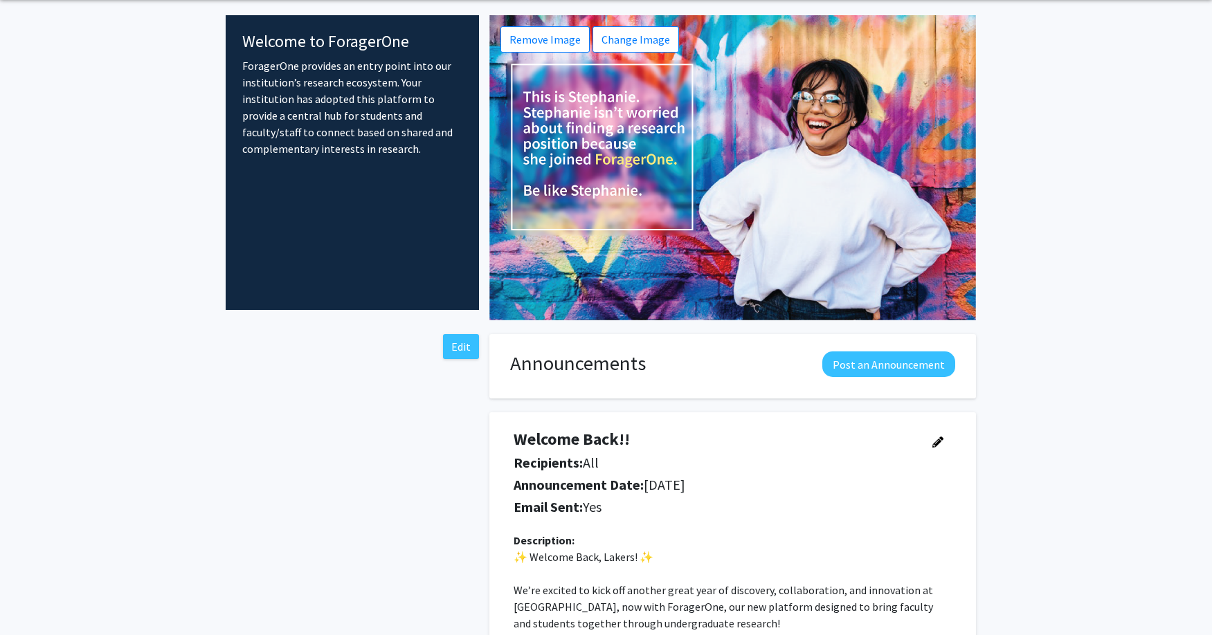
scroll to position [0, 0]
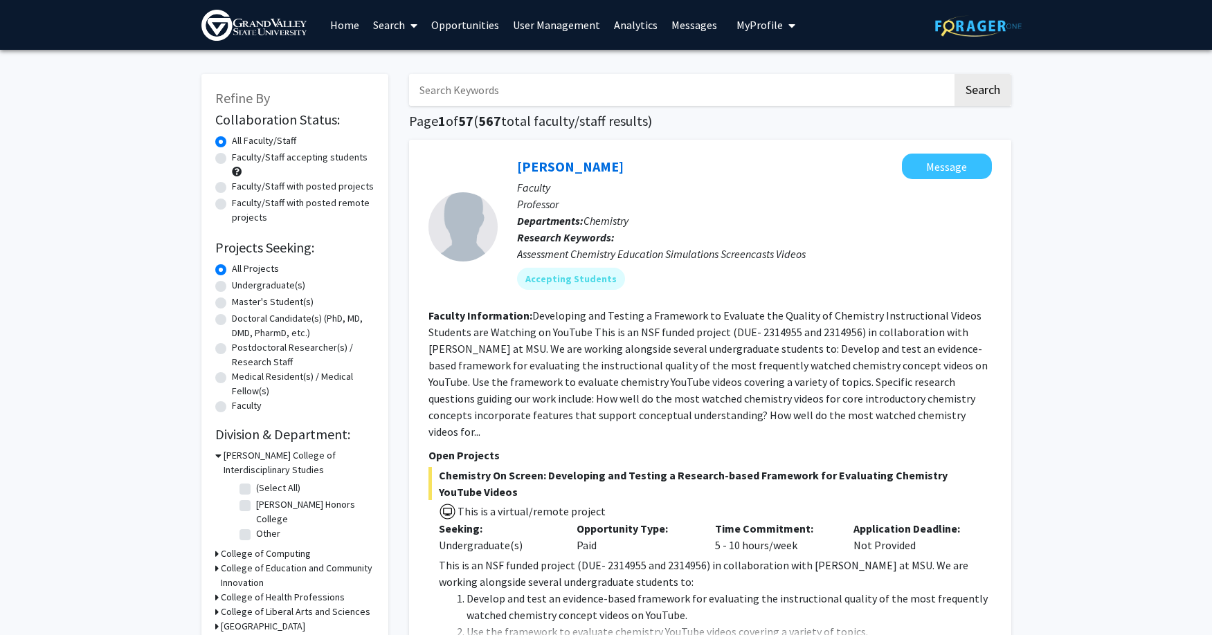
click at [220, 28] on img at bounding box center [253, 25] width 105 height 31
